Goal: Find contact information: Find contact information

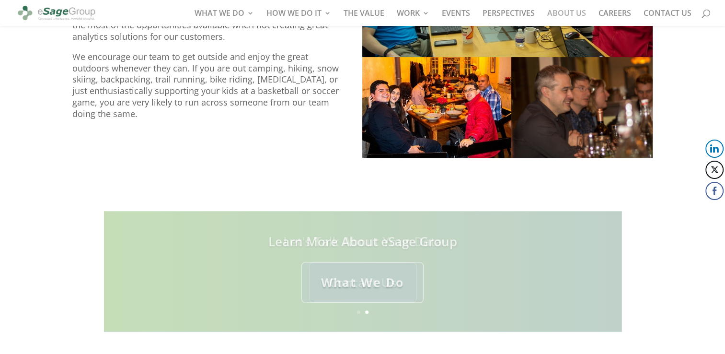
scroll to position [991, 0]
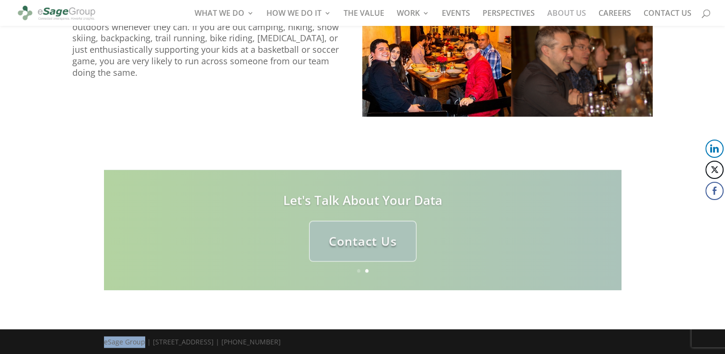
drag, startPoint x: 94, startPoint y: 340, endPoint x: 144, endPoint y: 342, distance: 49.4
click at [144, 342] on div "eSage Group | [STREET_ADDRESS] | [PHONE_NUMBER]" at bounding box center [362, 342] width 725 height 26
copy div "eSage Group"
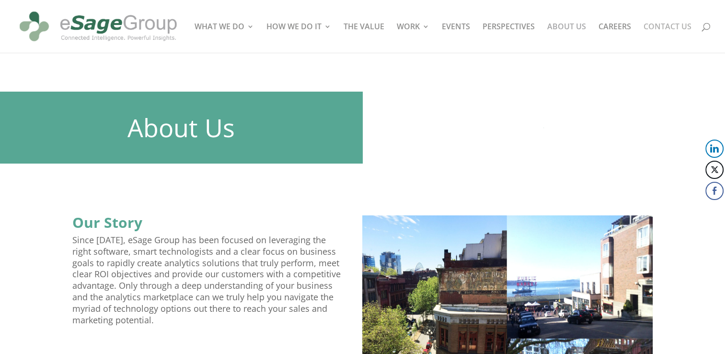
click at [668, 32] on link "CONTACT US" at bounding box center [668, 38] width 48 height 30
